Goal: Book appointment/travel/reservation

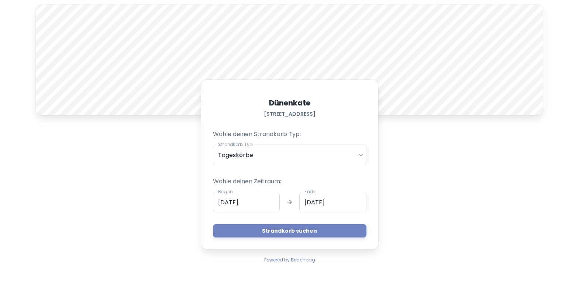
click at [282, 231] on button "Strandkorb suchen" at bounding box center [290, 230] width 154 height 13
click at [227, 203] on input "[DATE]" at bounding box center [246, 202] width 67 height 21
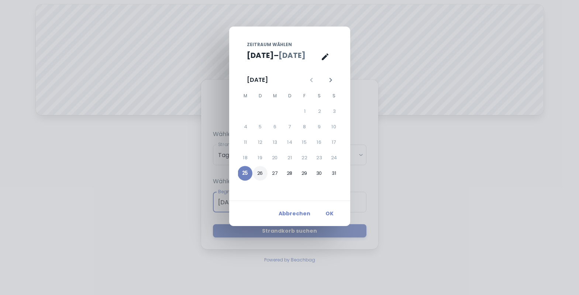
click at [262, 177] on button "26" at bounding box center [260, 173] width 15 height 15
type input "[DATE]"
click at [333, 219] on button "OK" at bounding box center [330, 213] width 24 height 13
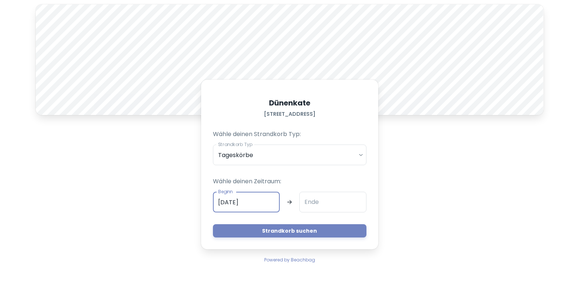
click at [319, 208] on input "Ende" at bounding box center [332, 202] width 67 height 21
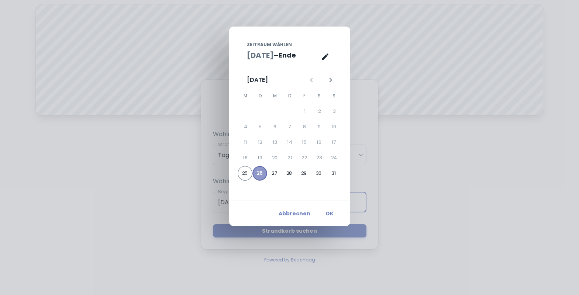
click at [260, 171] on button "26" at bounding box center [260, 173] width 15 height 15
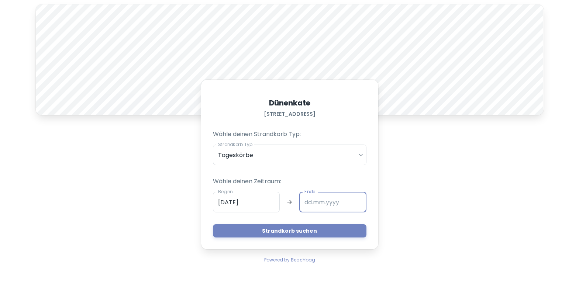
type input "[DATE]"
click at [334, 215] on button "OK" at bounding box center [330, 213] width 24 height 13
click at [277, 235] on button "Strandkorb suchen" at bounding box center [290, 230] width 154 height 13
click at [158, 181] on div "A Dünenkate [STREET_ADDRESS] Wähle deinen Strandkorb Typ: Strandkorb Typ Tagesk…" at bounding box center [289, 134] width 517 height 269
click at [279, 231] on button "Strandkorb suchen" at bounding box center [290, 230] width 154 height 13
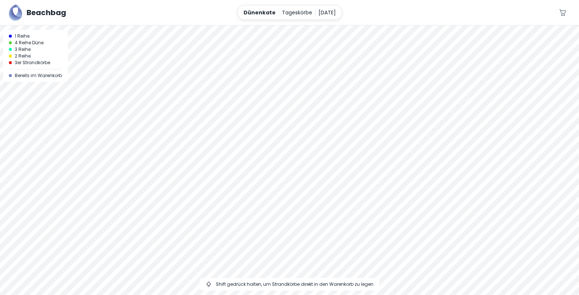
click at [148, 112] on div at bounding box center [289, 160] width 579 height 270
